Goal: Browse casually

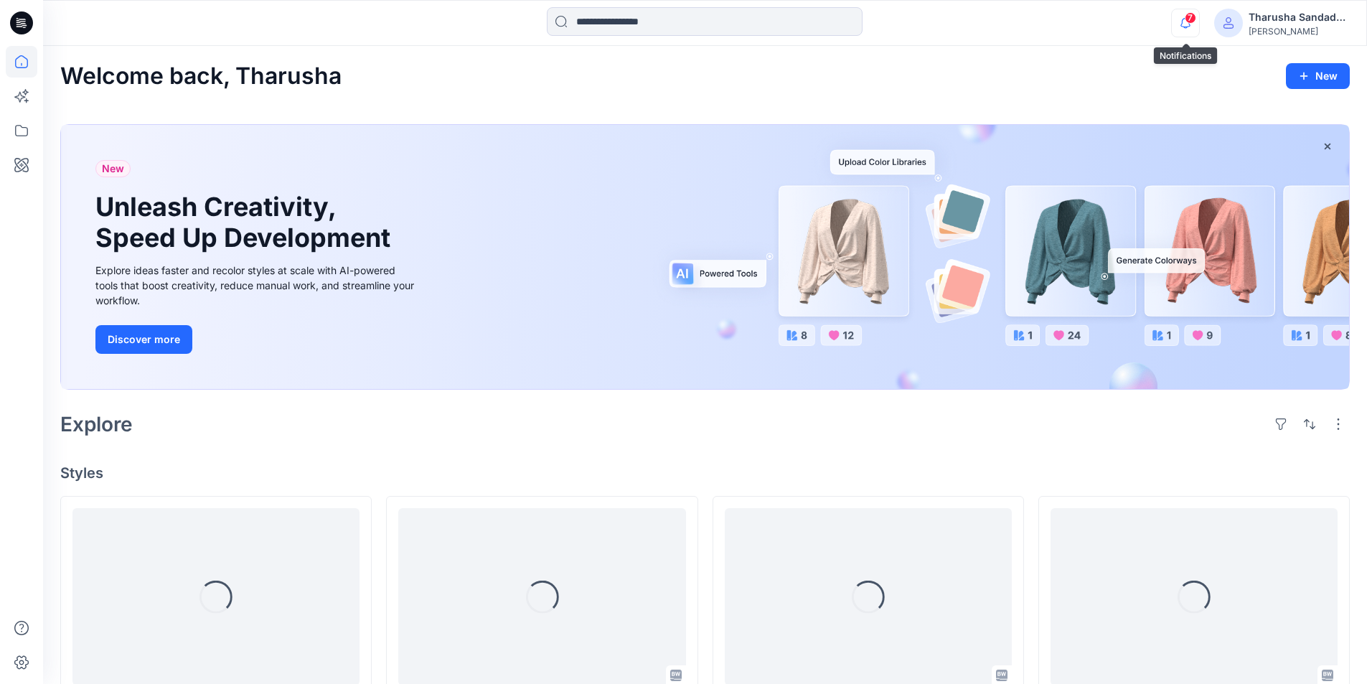
click at [1187, 24] on icon "button" at bounding box center [1185, 23] width 27 height 29
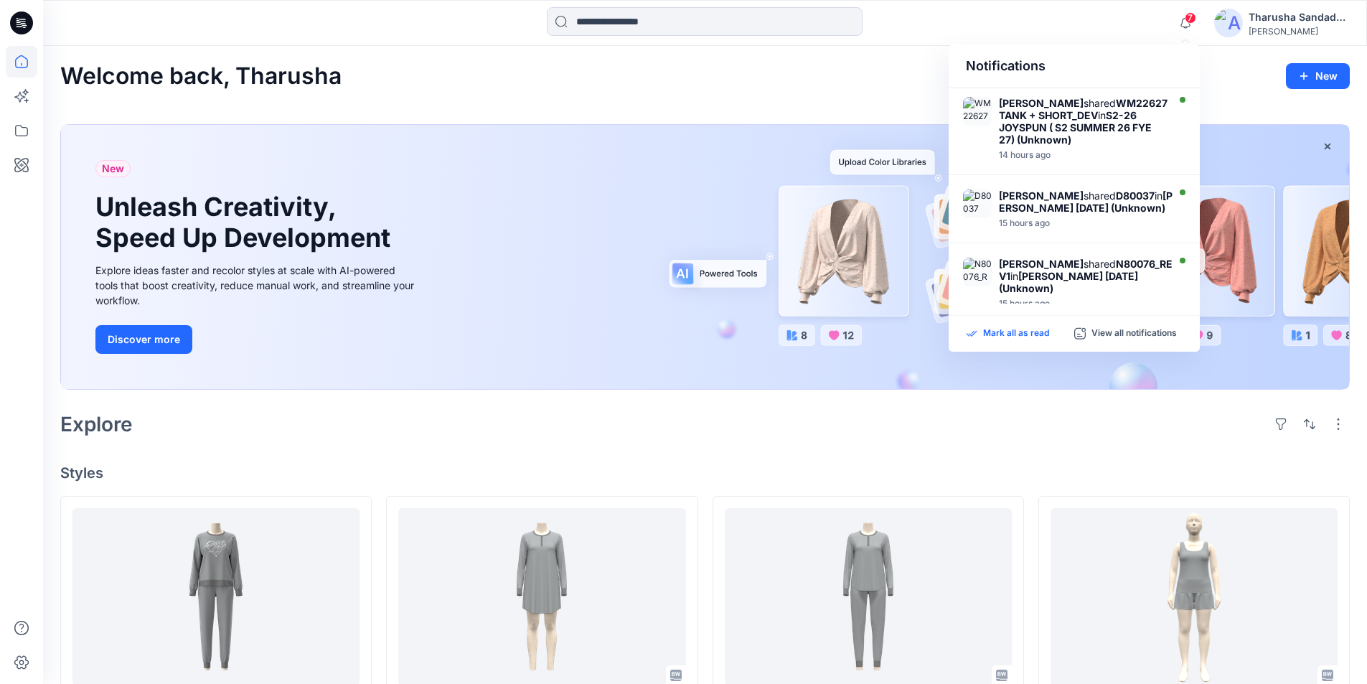
click at [1022, 334] on p "Mark all as read" at bounding box center [1016, 333] width 66 height 13
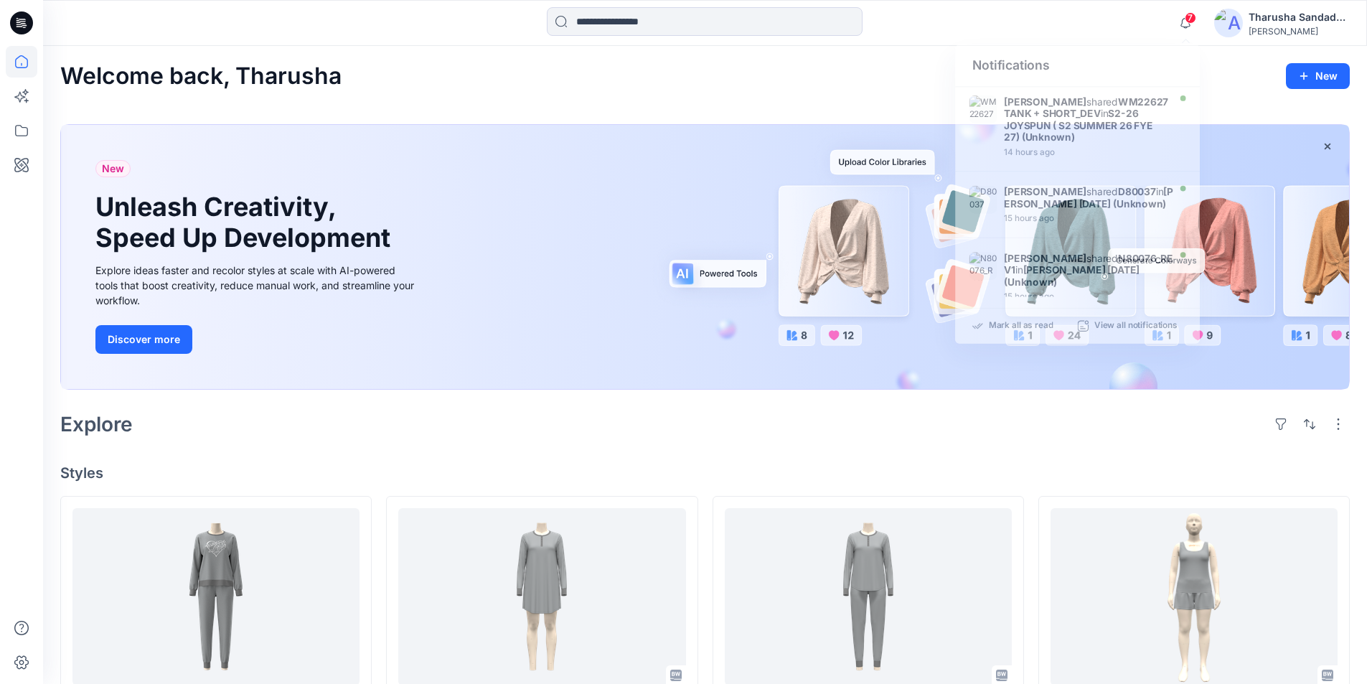
click at [368, 477] on h4 "Styles" at bounding box center [704, 472] width 1289 height 17
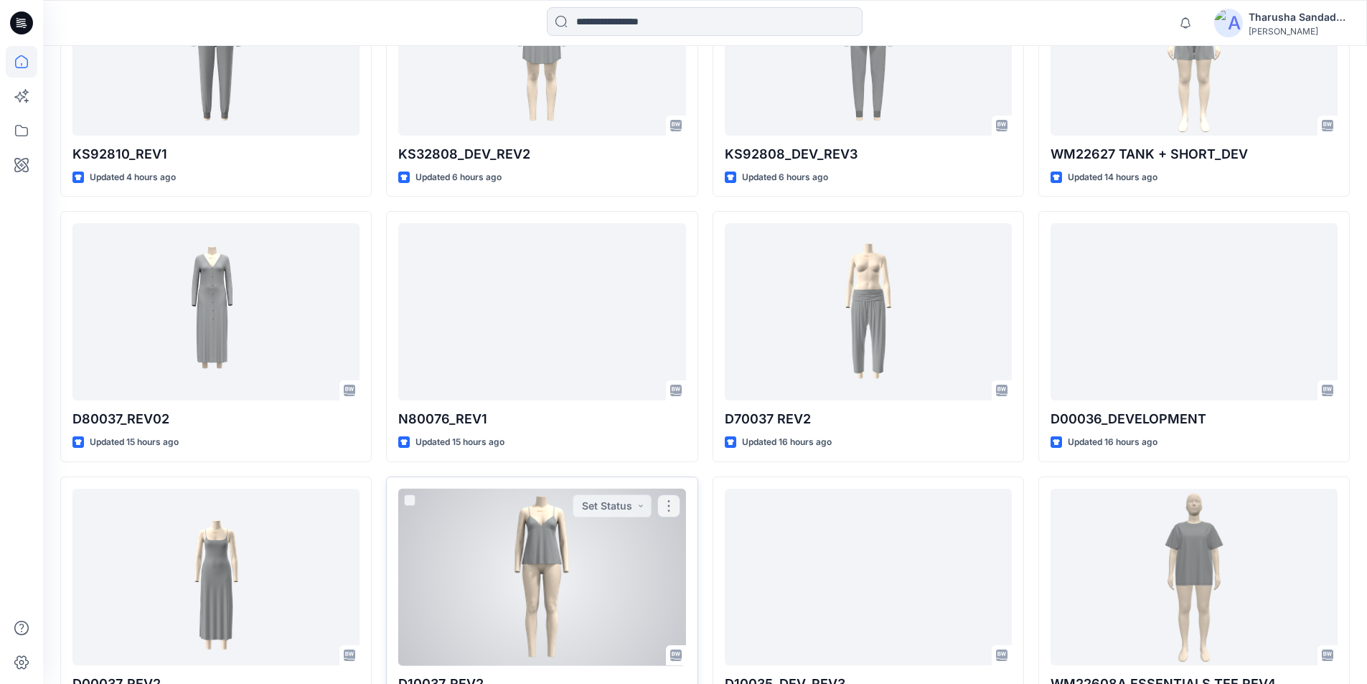
scroll to position [662, 0]
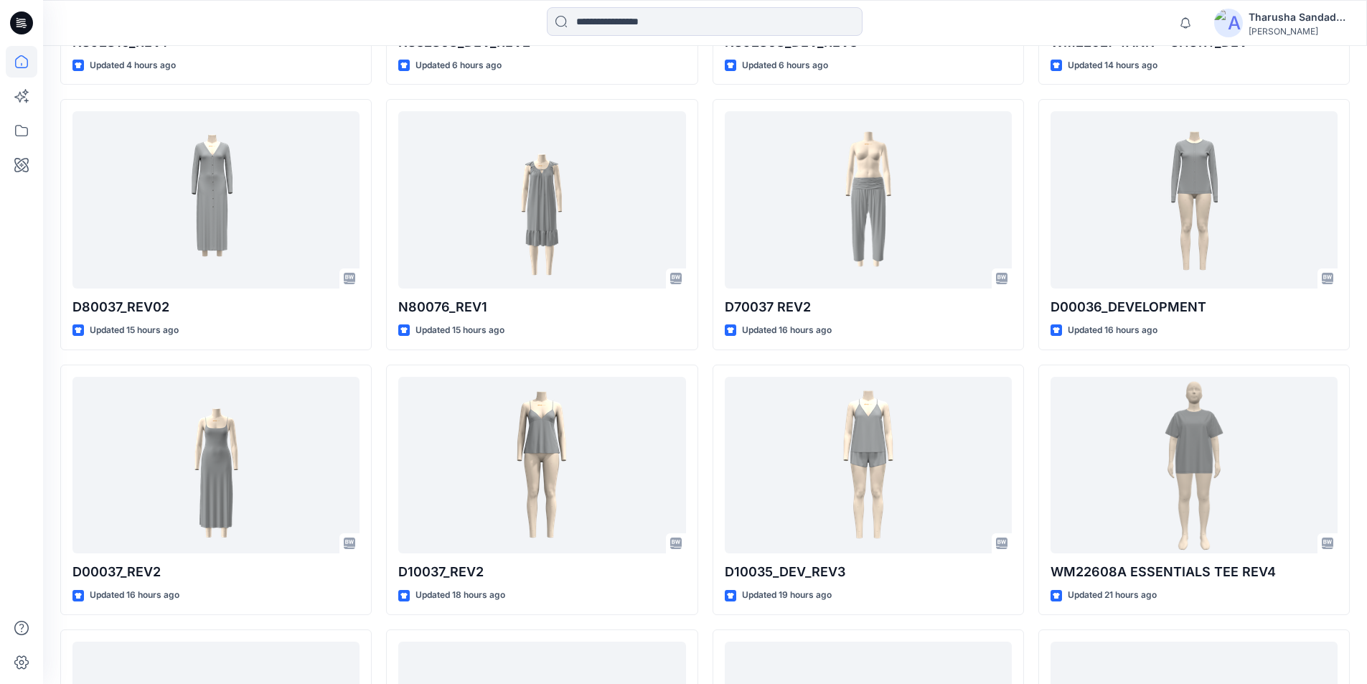
click at [14, 18] on icon at bounding box center [21, 22] width 23 height 23
